Goal: Information Seeking & Learning: Learn about a topic

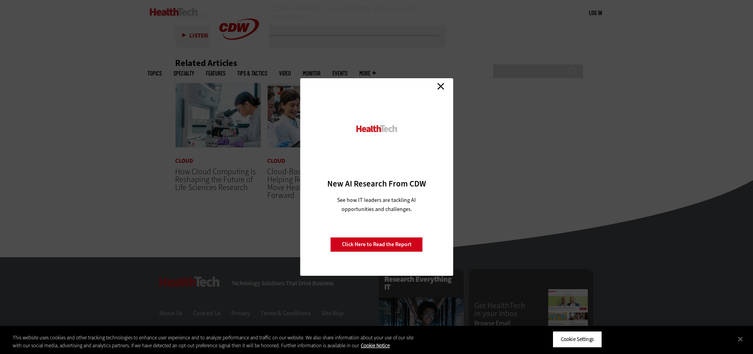
scroll to position [1856, 0]
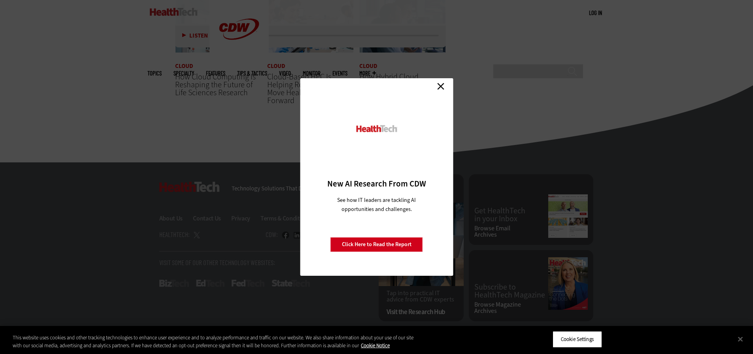
click at [442, 87] on link "Close" at bounding box center [441, 86] width 12 height 12
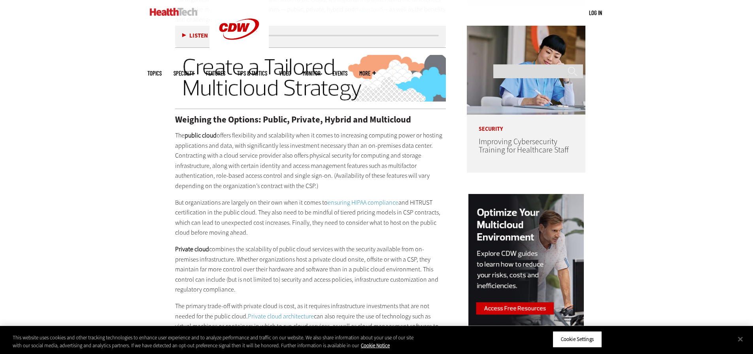
scroll to position [657, 0]
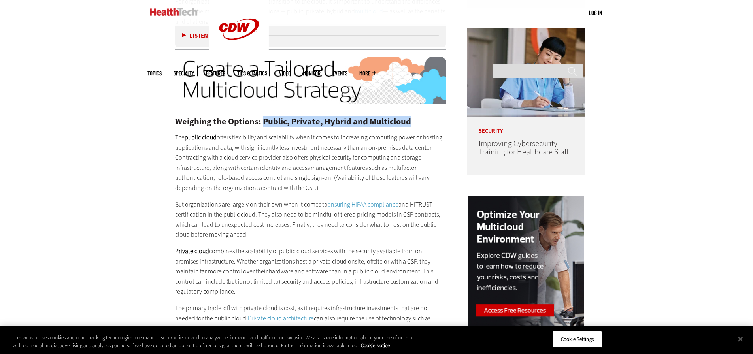
drag, startPoint x: 418, startPoint y: 119, endPoint x: 263, endPoint y: 126, distance: 154.4
click at [263, 126] on h2 "Weighing the Options: Public, Private, Hybrid and Multicloud" at bounding box center [310, 121] width 271 height 9
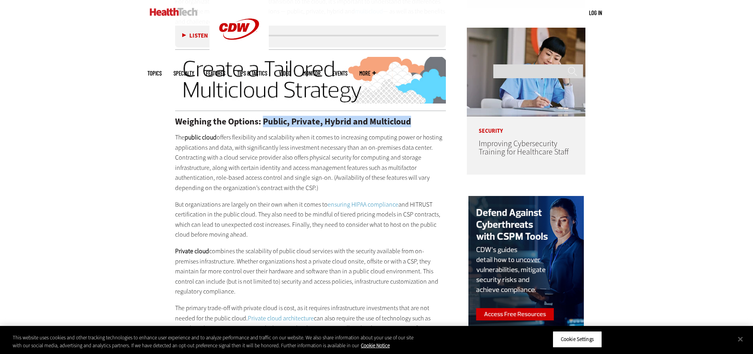
drag, startPoint x: 265, startPoint y: 235, endPoint x: 155, endPoint y: 140, distance: 144.9
copy div "The public cloud offers flexibility and scalability when it comes to increasing…"
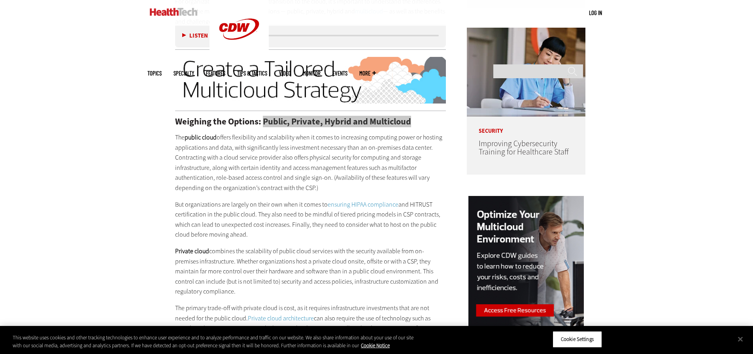
scroll to position [828, 0]
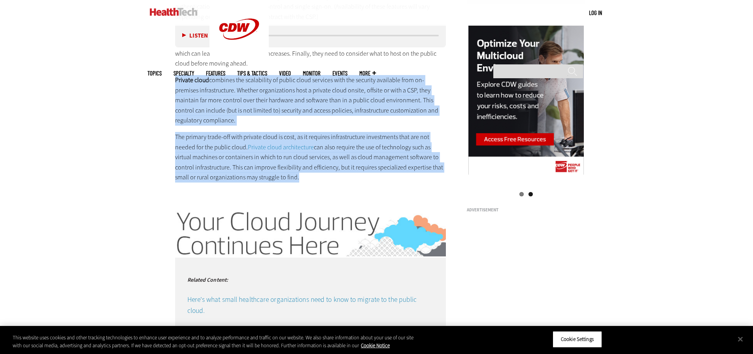
drag, startPoint x: 175, startPoint y: 79, endPoint x: 317, endPoint y: 186, distance: 178.1
copy div "Private cloud combines the scalability of public cloud services with the securi…"
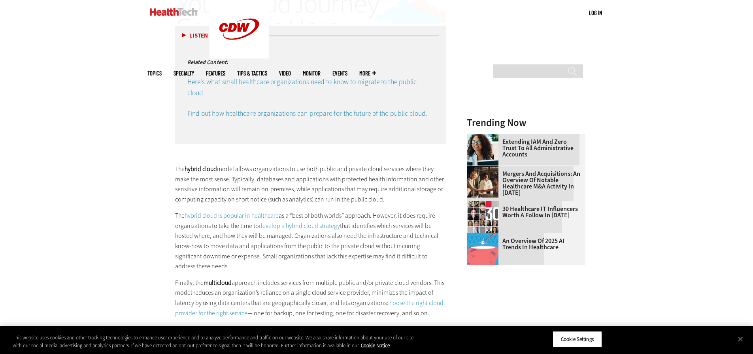
scroll to position [999, 0]
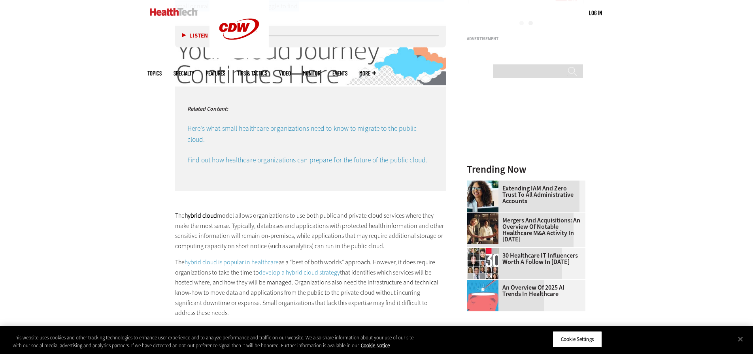
drag, startPoint x: 208, startPoint y: 140, endPoint x: 167, endPoint y: 218, distance: 88.3
click at [167, 218] on article "[DATE] Twitter Facebook LinkedIn Reddit Flipboard Email Cloud How to Find the R…" at bounding box center [302, 162] width 287 height 1596
copy div "The hybrid cloud model allows organizations to use both public and private clou…"
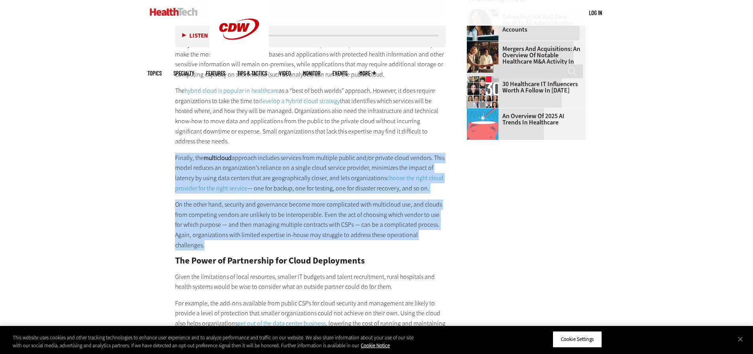
drag, startPoint x: 429, startPoint y: 236, endPoint x: 164, endPoint y: 157, distance: 277.0
copy div "Finally, the multicloud approach includes services from multiple public and/or …"
